Goal: Register for event/course

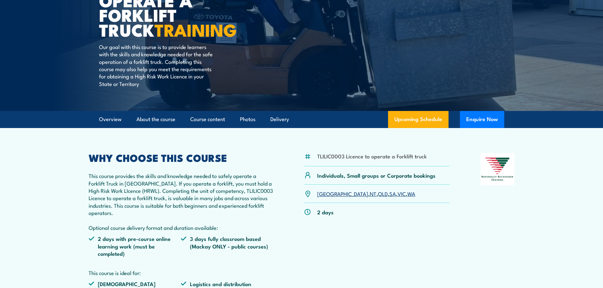
scroll to position [95, 0]
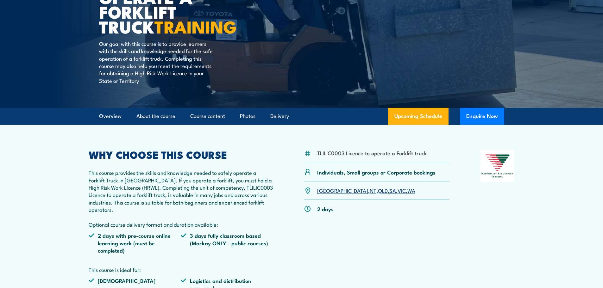
click at [397, 193] on link "VIC" at bounding box center [401, 191] width 8 height 8
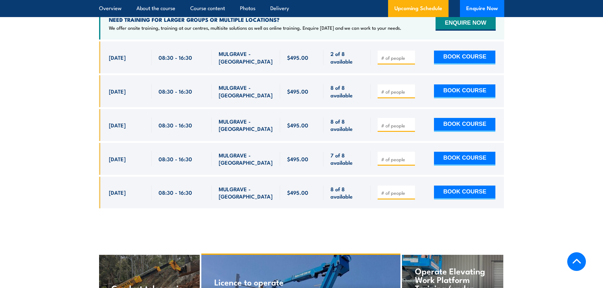
scroll to position [1027, 0]
